Goal: Task Accomplishment & Management: Manage account settings

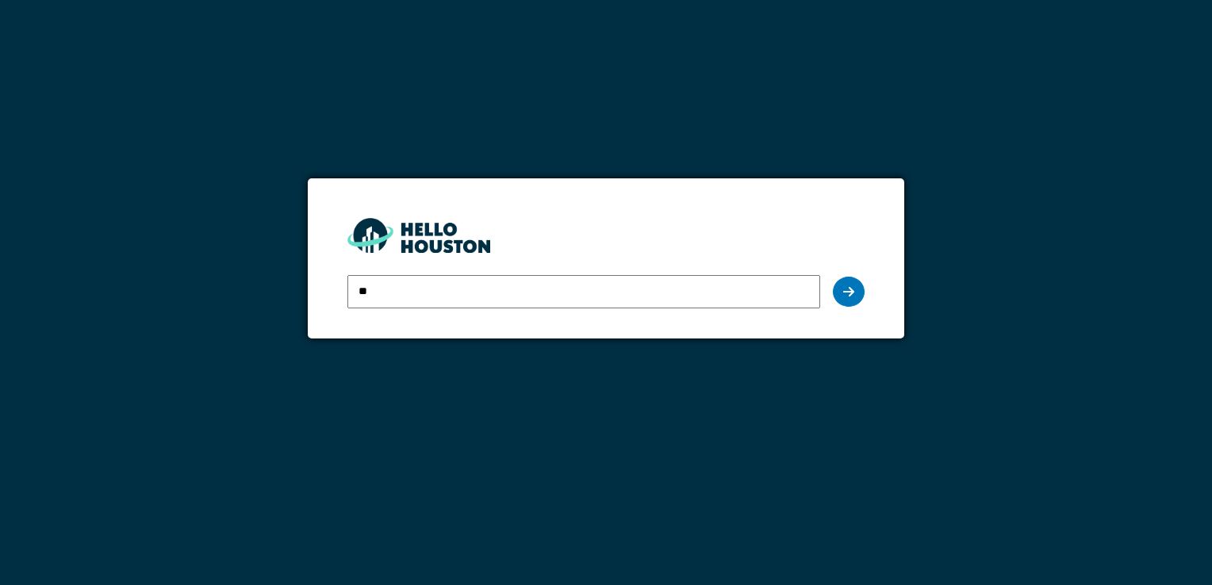
type input "**********"
click at [848, 288] on icon at bounding box center [848, 291] width 11 height 13
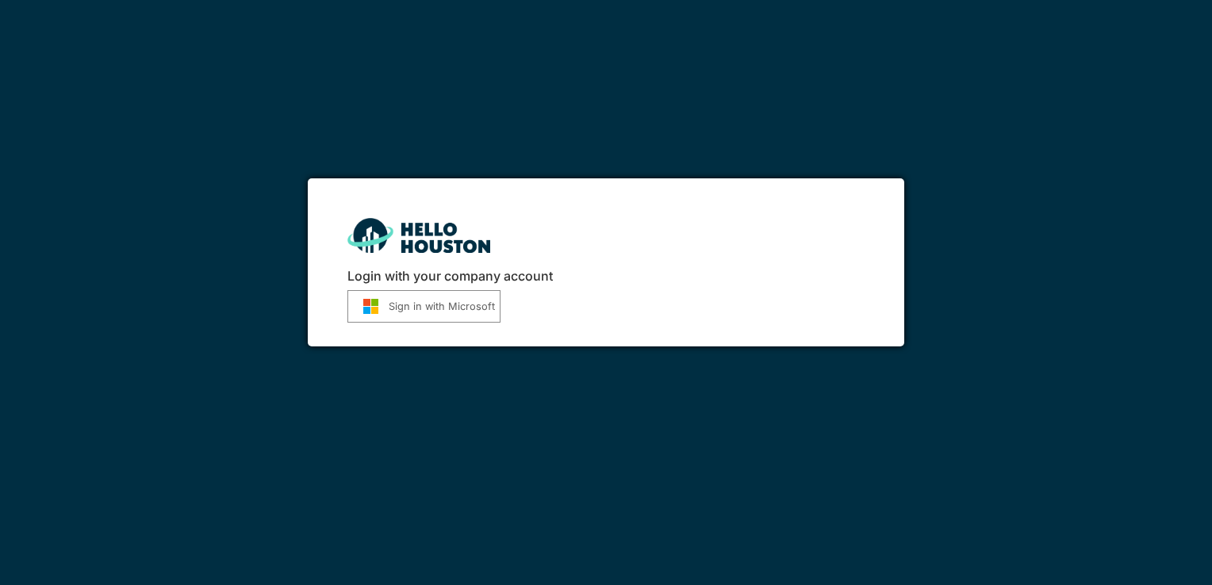
click at [473, 308] on button "Sign in with Microsoft" at bounding box center [423, 306] width 153 height 33
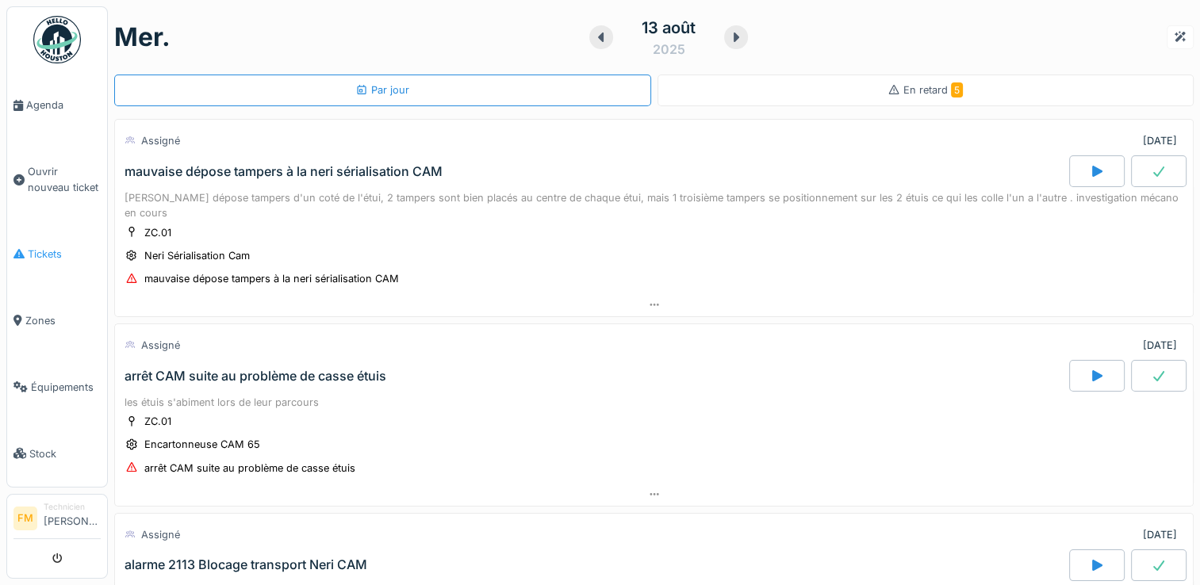
click at [41, 249] on span "Tickets" at bounding box center [64, 254] width 73 height 15
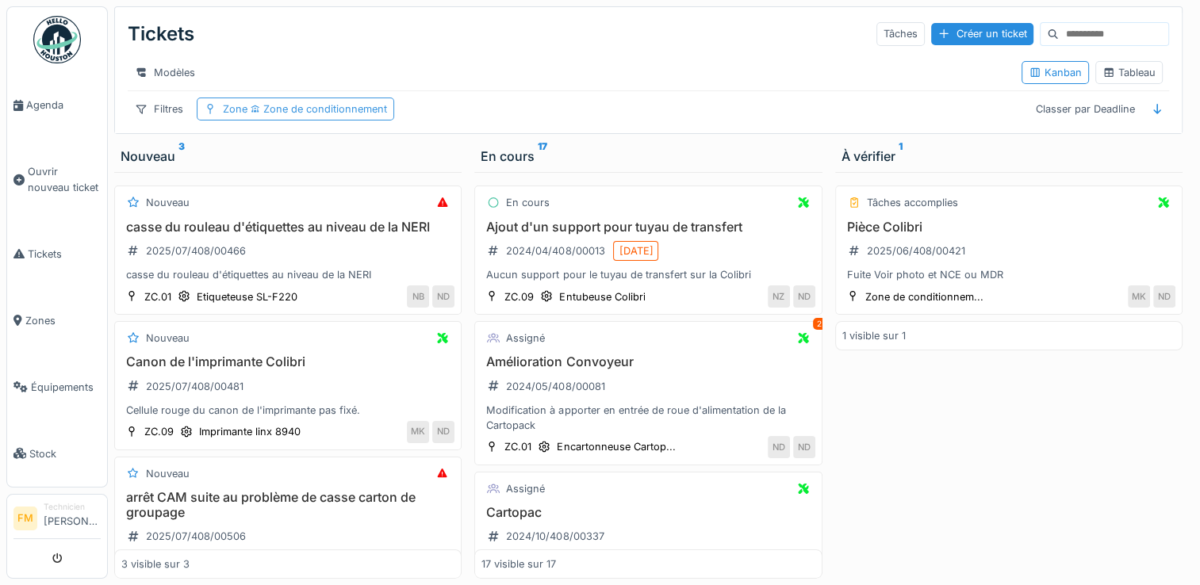
click at [262, 115] on span "Zone de conditionnement" at bounding box center [317, 109] width 140 height 12
click at [167, 121] on div "Filtres" at bounding box center [159, 109] width 63 height 23
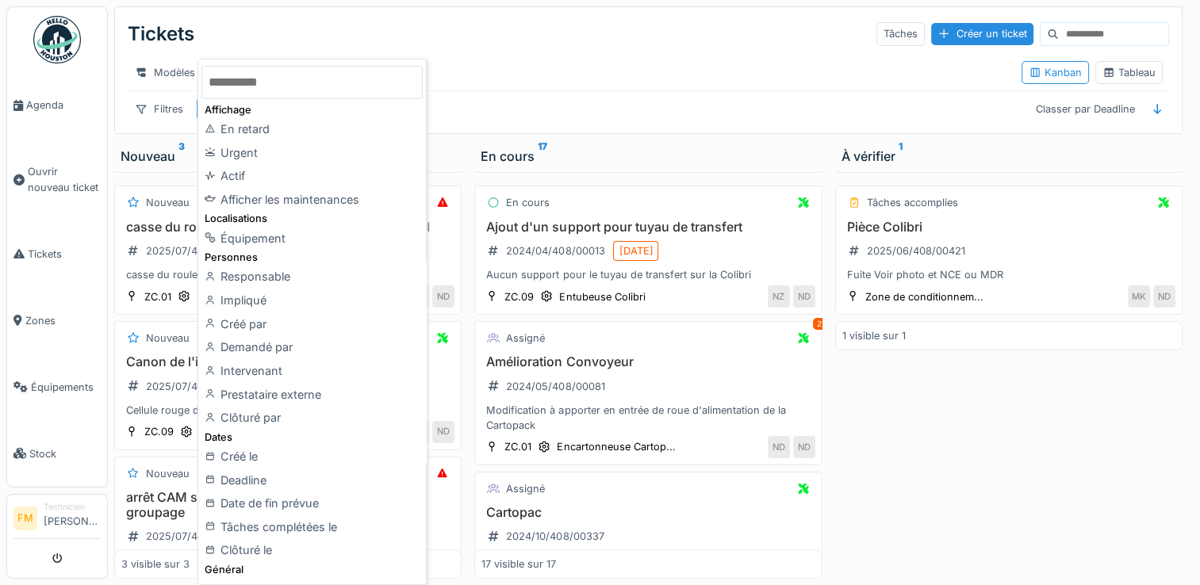
click at [530, 36] on div "Tickets Tâches Créer un ticket" at bounding box center [648, 33] width 1041 height 41
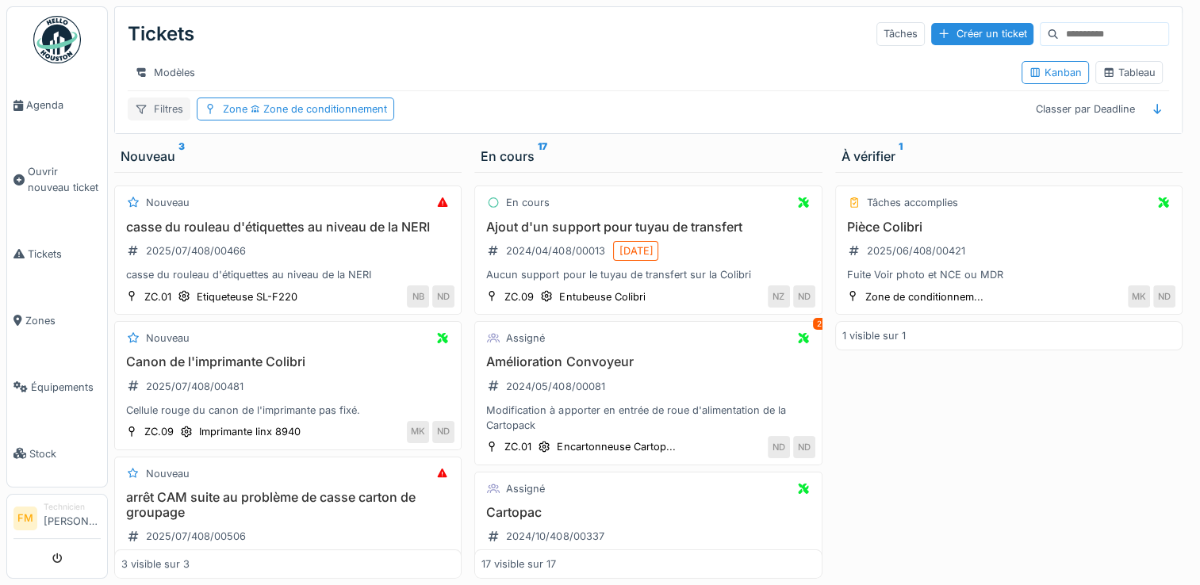
click at [154, 121] on div "Filtres" at bounding box center [159, 109] width 63 height 23
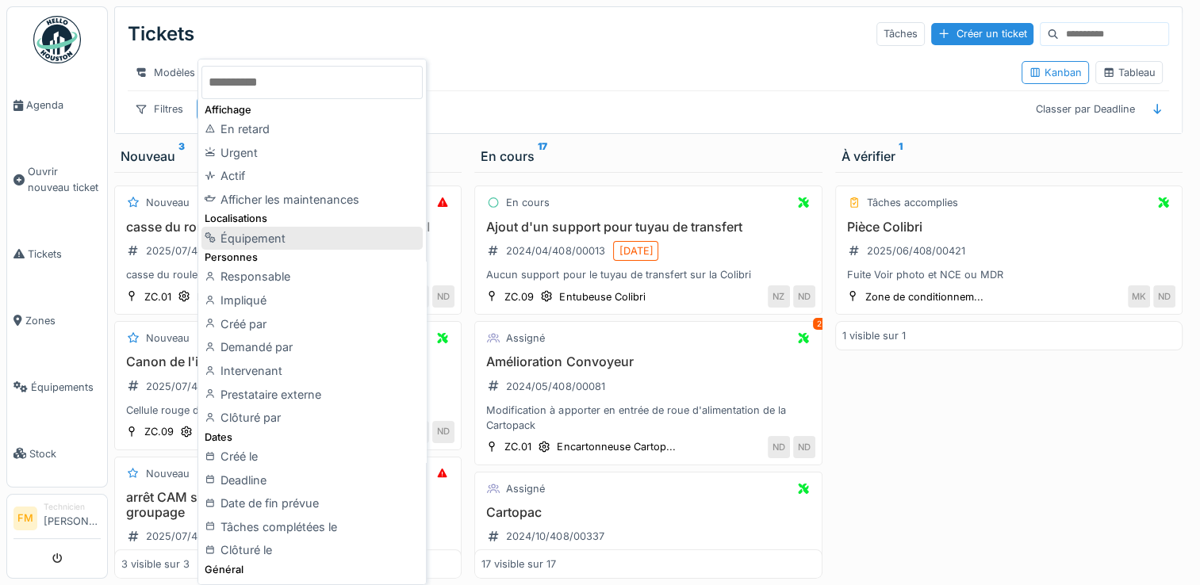
click at [234, 239] on div "Équipement" at bounding box center [311, 239] width 220 height 24
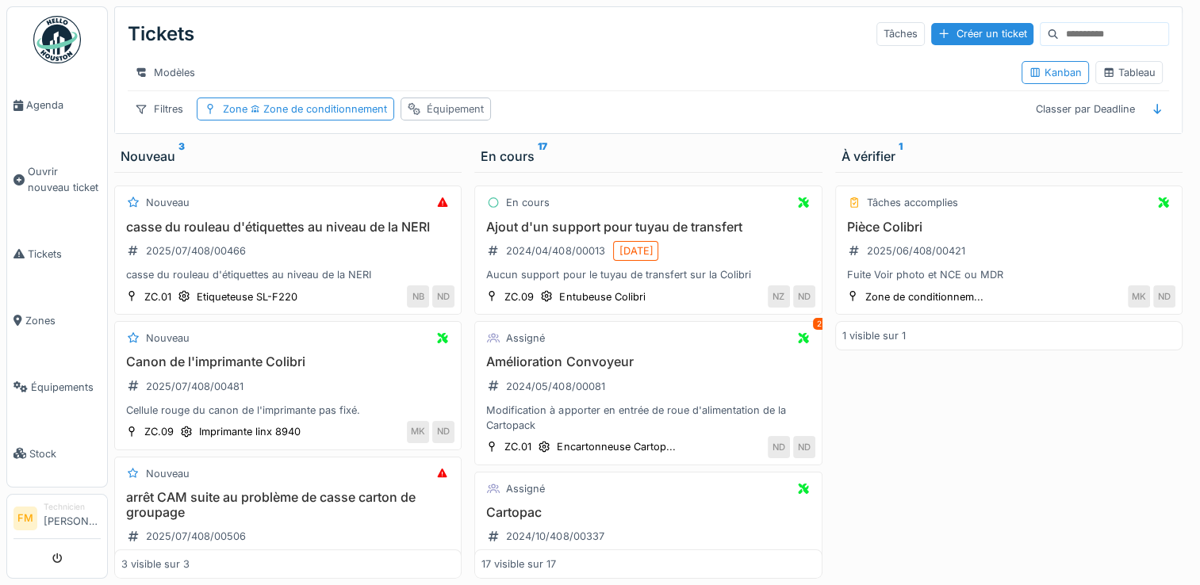
click at [442, 117] on div "Équipement" at bounding box center [455, 109] width 57 height 15
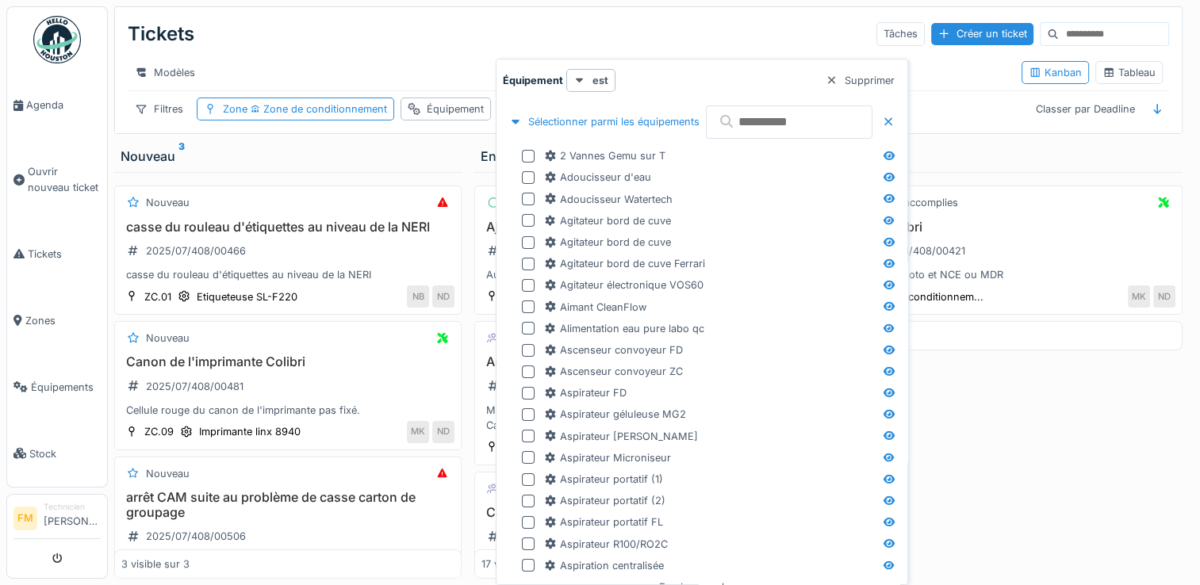
click at [807, 130] on input "text" at bounding box center [789, 121] width 167 height 33
click at [800, 121] on input "text" at bounding box center [789, 121] width 167 height 33
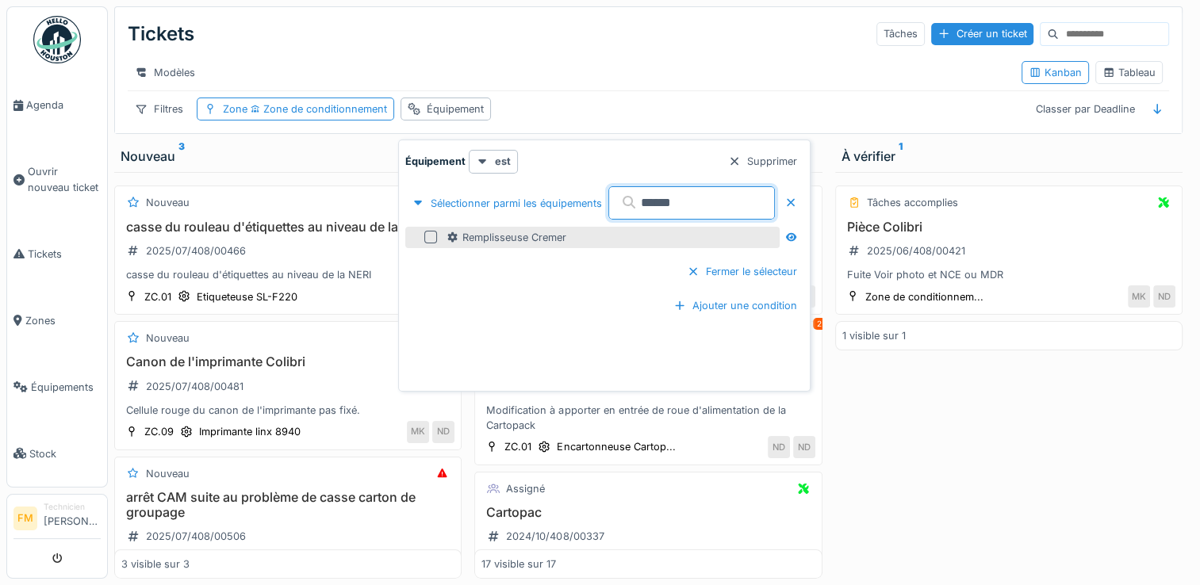
type input "******"
click at [427, 239] on div at bounding box center [430, 237] width 13 height 13
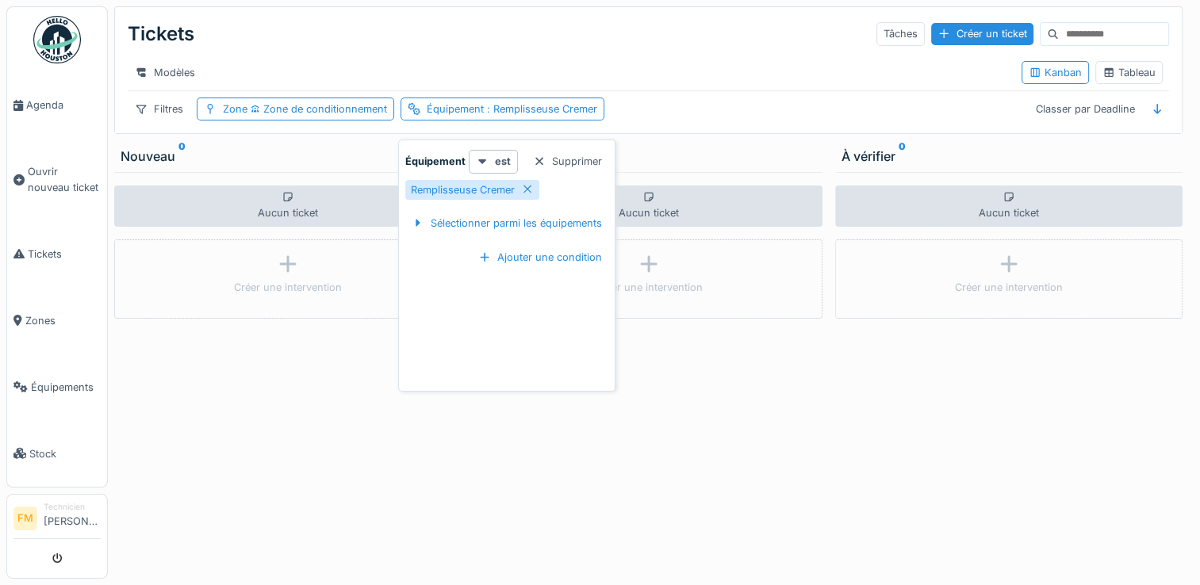
click at [692, 417] on div "Aucun ticket Créer une intervention" at bounding box center [647, 375] width 347 height 407
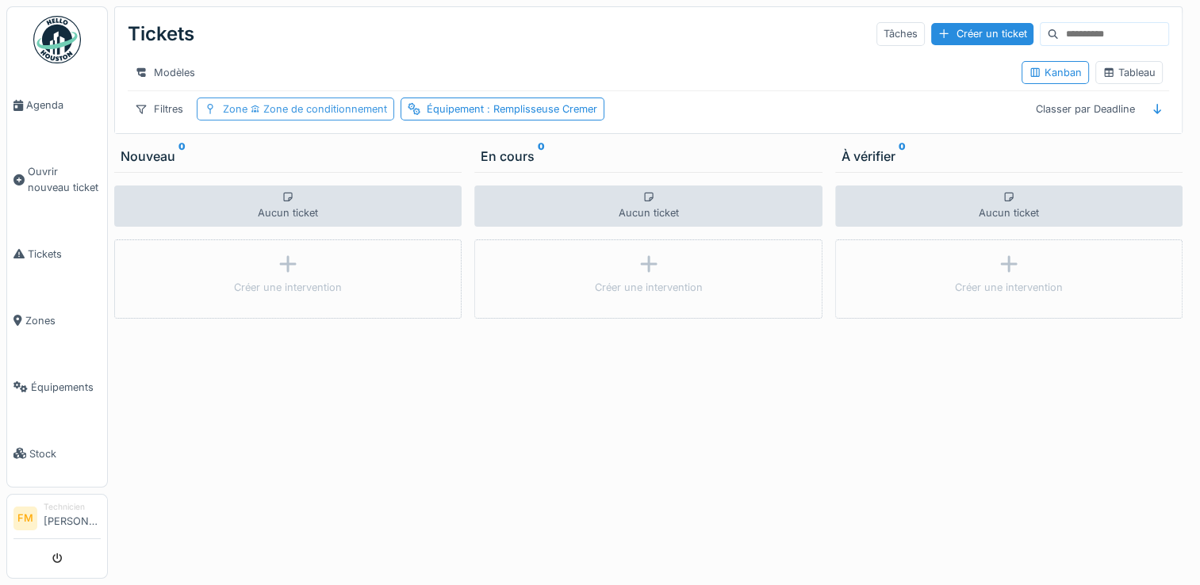
click at [333, 115] on span "Zone de conditionnement" at bounding box center [317, 109] width 140 height 12
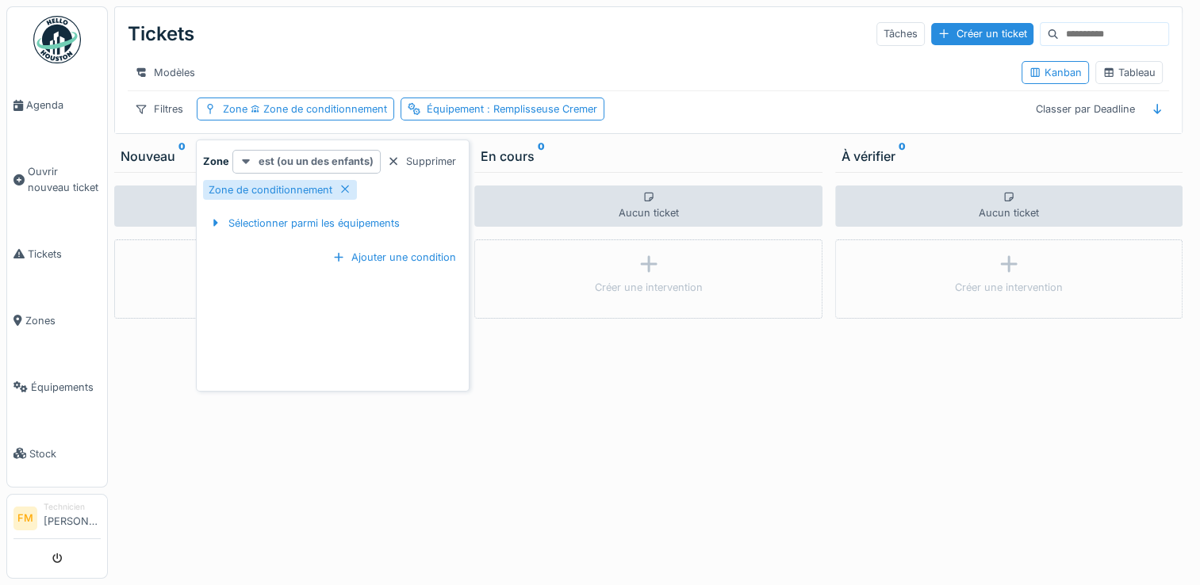
click at [336, 163] on strong "est (ou un des enfants)" at bounding box center [316, 161] width 115 height 15
click at [279, 219] on div "est (ou un des enfants)" at bounding box center [302, 221] width 133 height 24
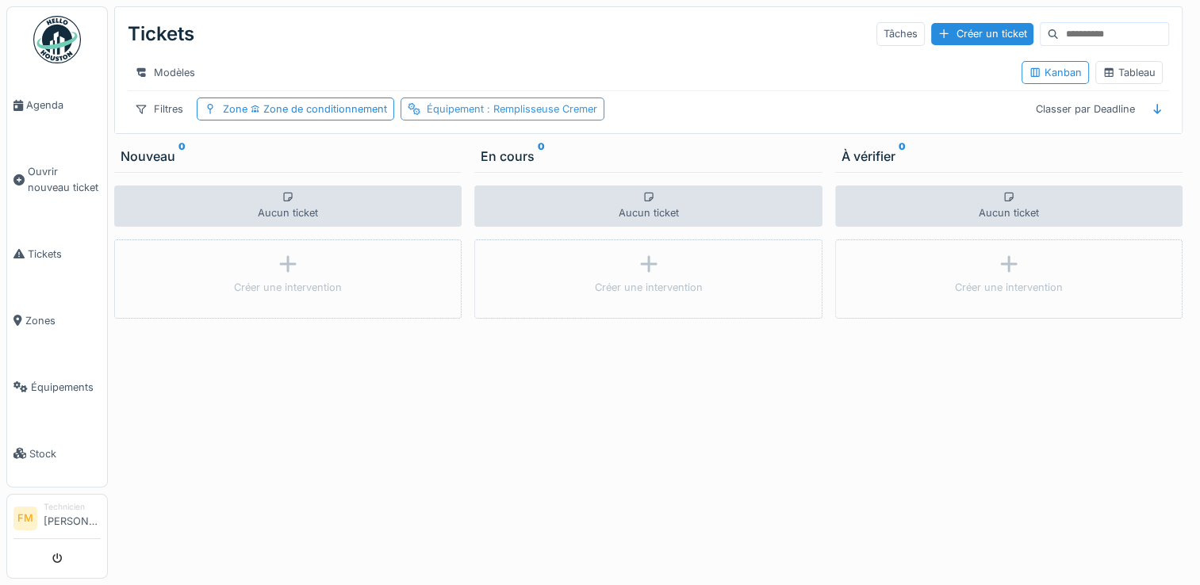
click at [540, 115] on span ": Remplisseuse Cremer" at bounding box center [540, 109] width 113 height 12
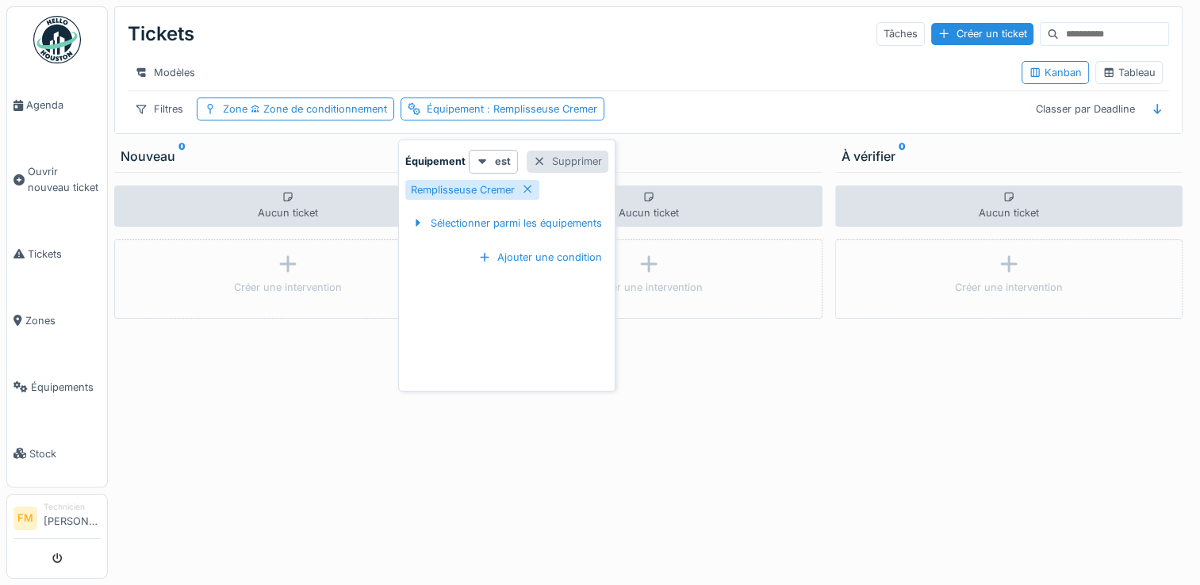
click at [580, 171] on div "Supprimer" at bounding box center [568, 161] width 82 height 21
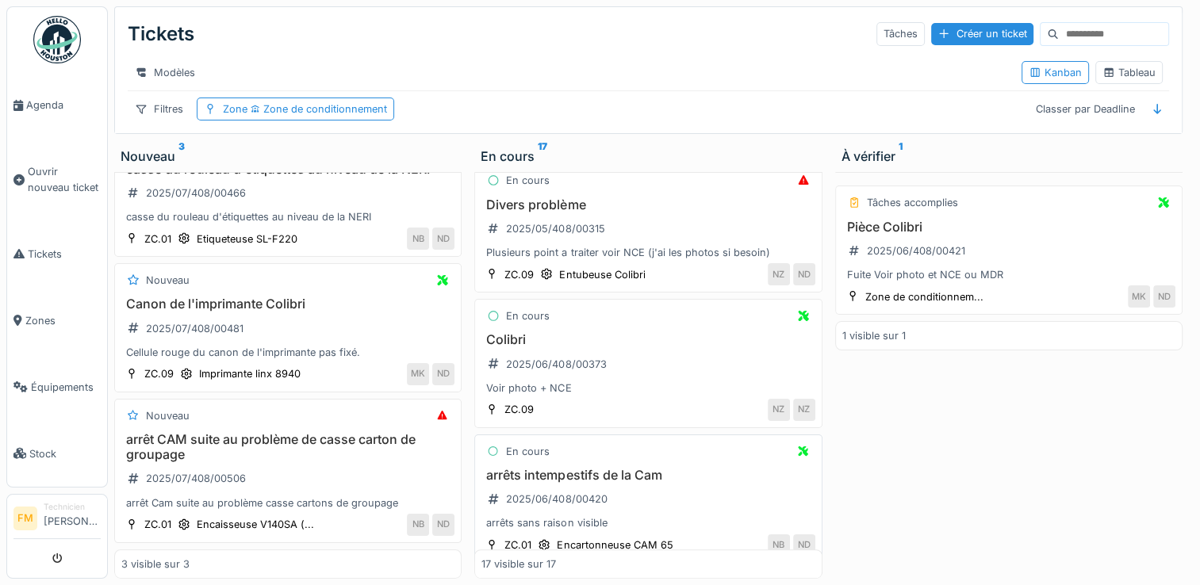
scroll to position [714, 0]
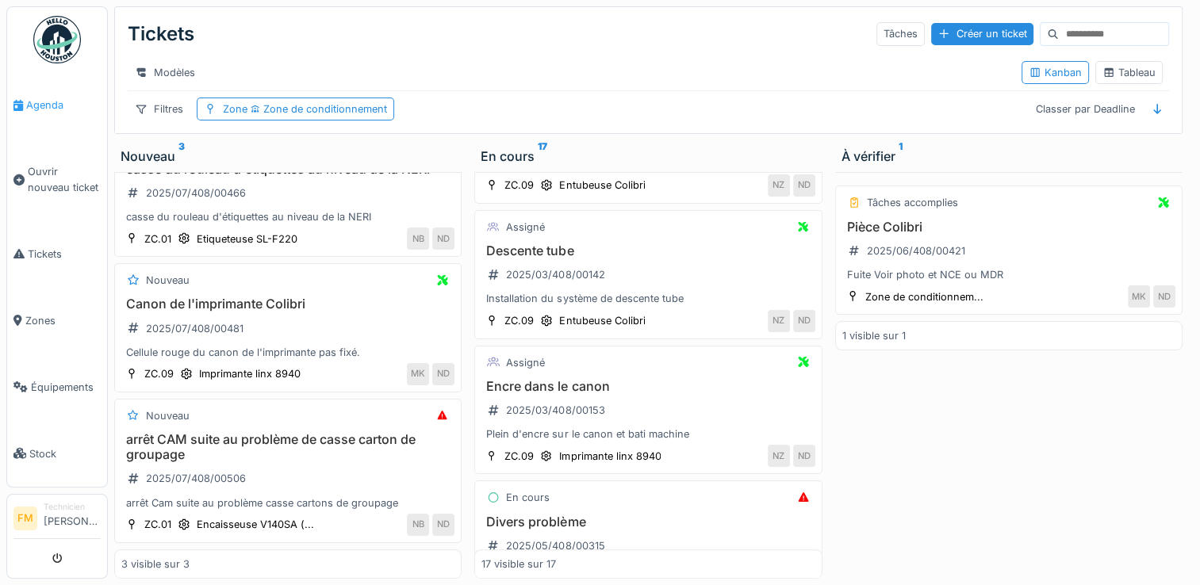
click at [44, 105] on span "Agenda" at bounding box center [63, 105] width 75 height 15
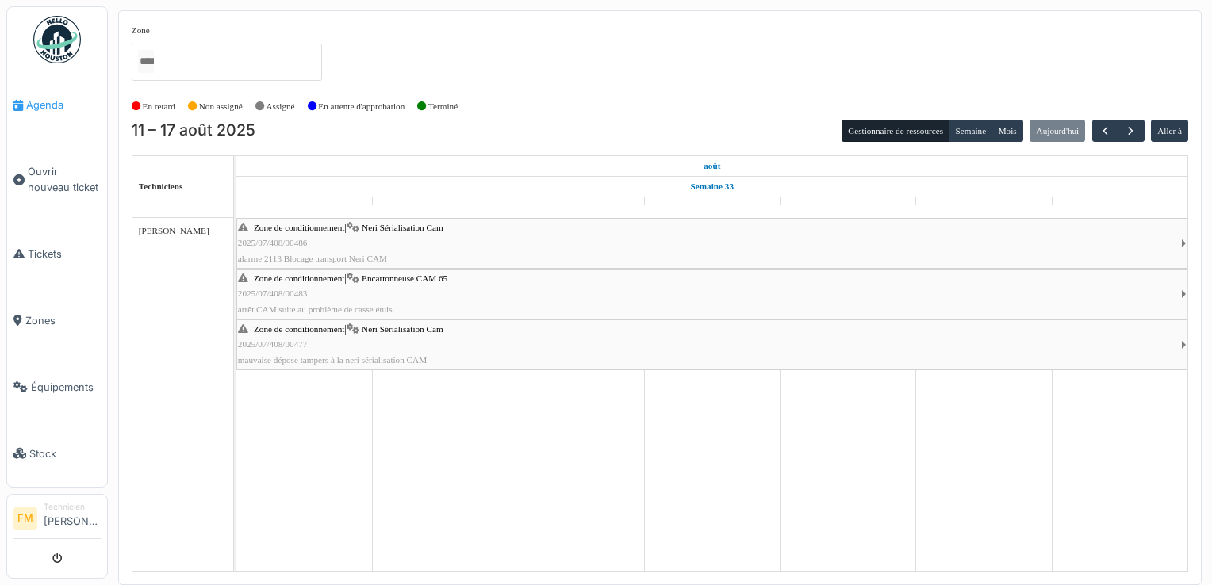
click at [48, 105] on span "Agenda" at bounding box center [63, 105] width 75 height 15
click at [52, 102] on span "Agenda" at bounding box center [63, 105] width 75 height 15
click at [1003, 129] on button "Mois" at bounding box center [1007, 131] width 32 height 22
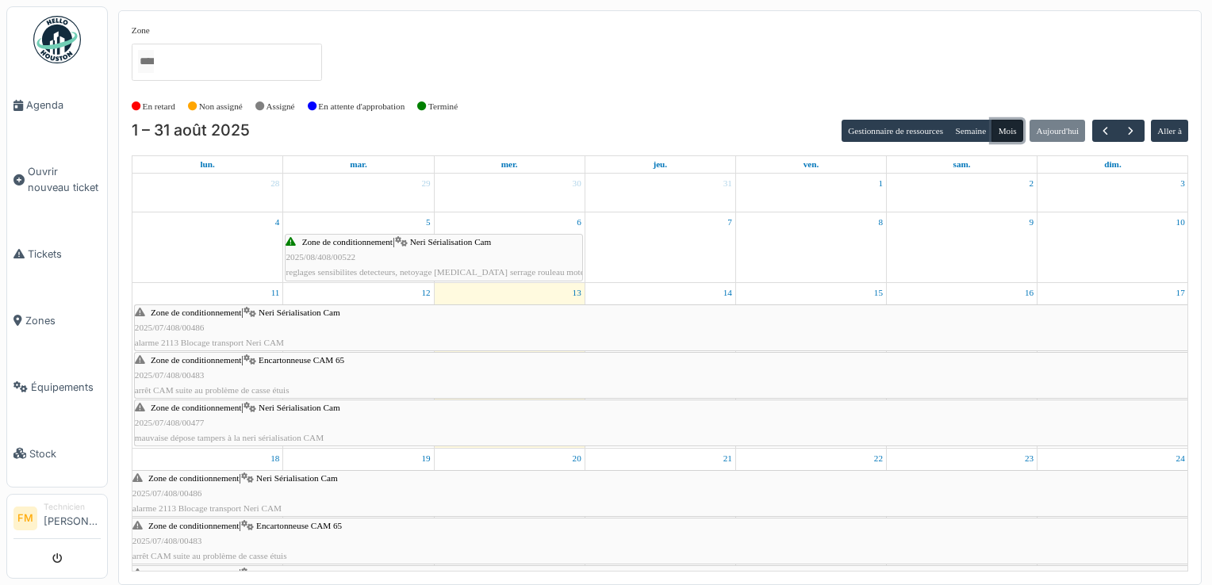
click at [356, 243] on span "Zone de conditionnement" at bounding box center [347, 242] width 90 height 10
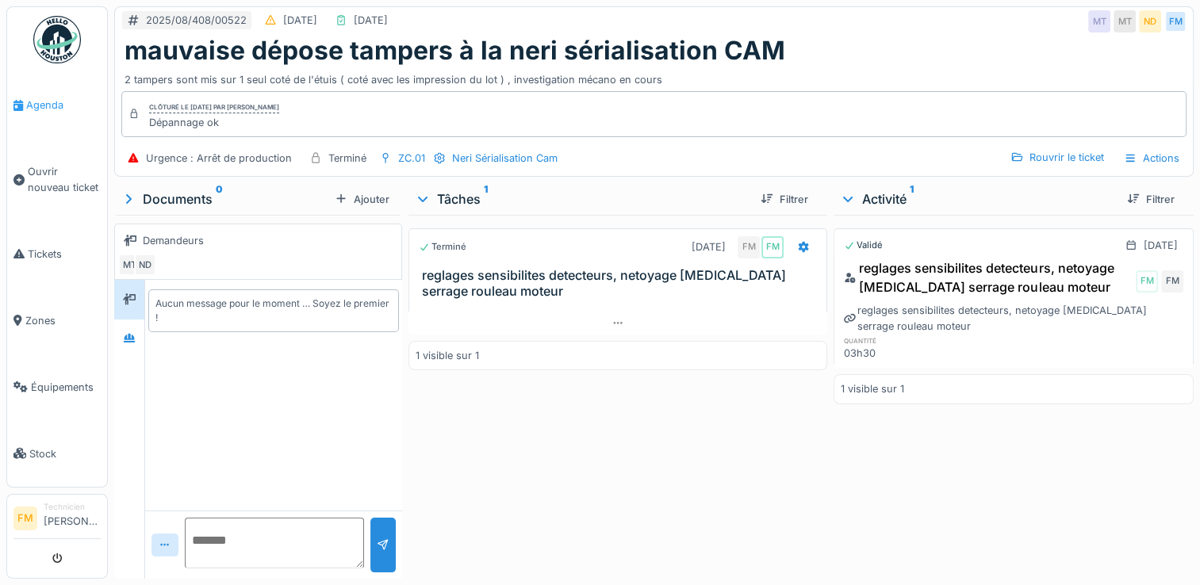
click at [52, 110] on span "Agenda" at bounding box center [63, 105] width 75 height 15
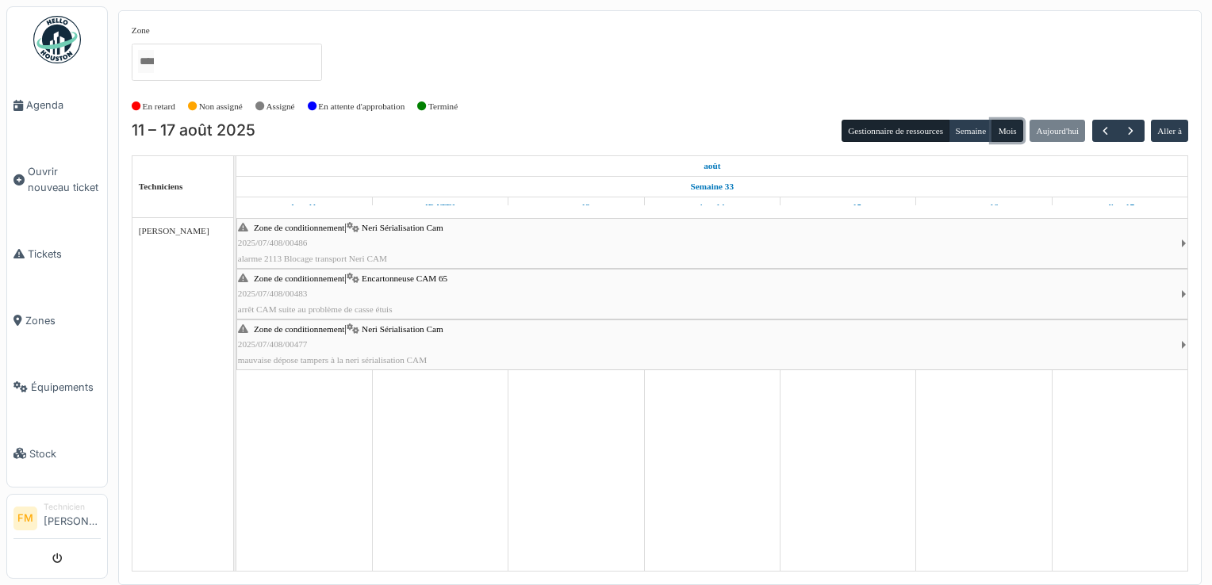
click at [1003, 126] on button "Mois" at bounding box center [1007, 131] width 32 height 22
